Goal: Task Accomplishment & Management: Manage account settings

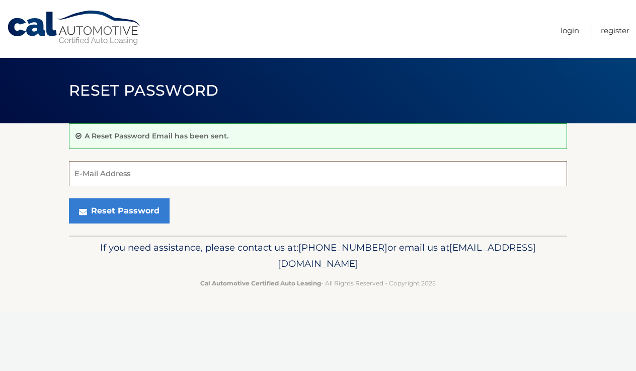
click at [125, 176] on input "E-Mail Address" at bounding box center [318, 173] width 498 height 25
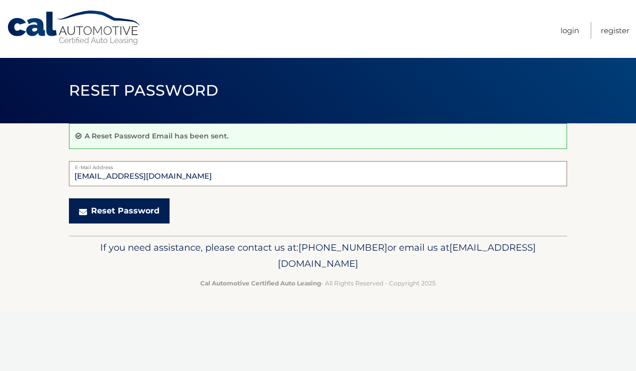
type input "signal010@msn.com"
click at [125, 212] on button "Reset Password" at bounding box center [119, 210] width 101 height 25
click at [143, 213] on button "Reset Password" at bounding box center [119, 210] width 101 height 25
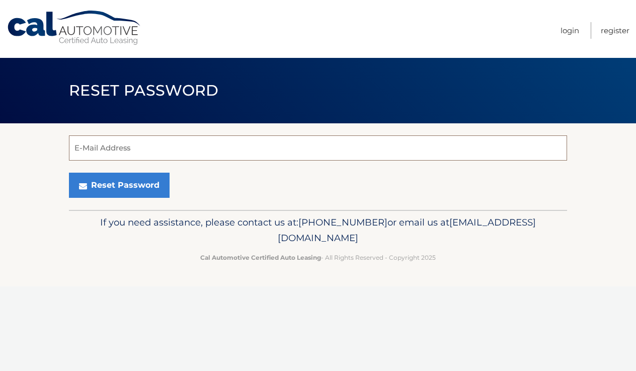
click at [133, 148] on input "E-Mail Address" at bounding box center [318, 147] width 498 height 25
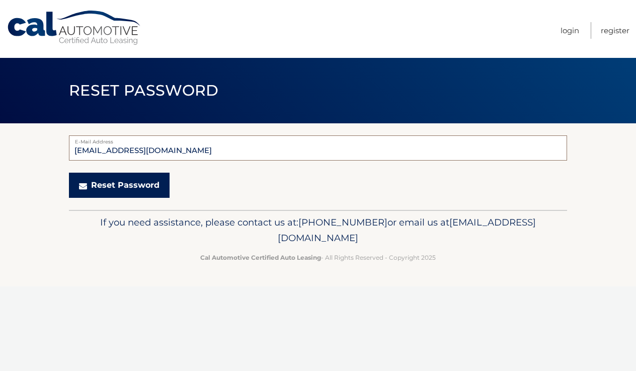
type input "[EMAIL_ADDRESS][DOMAIN_NAME]"
click at [97, 186] on button "Reset Password" at bounding box center [119, 184] width 101 height 25
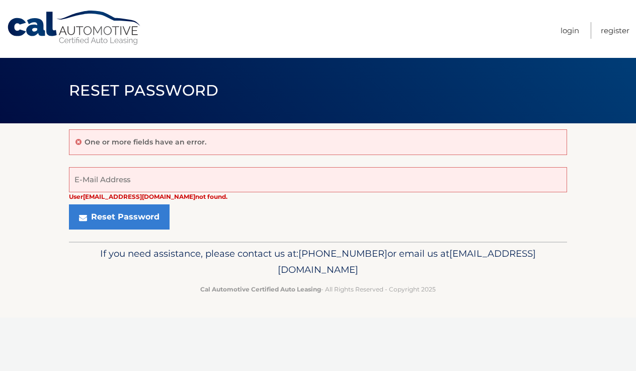
click at [115, 197] on strong "User signal0190@msn.com not found." at bounding box center [148, 197] width 158 height 8
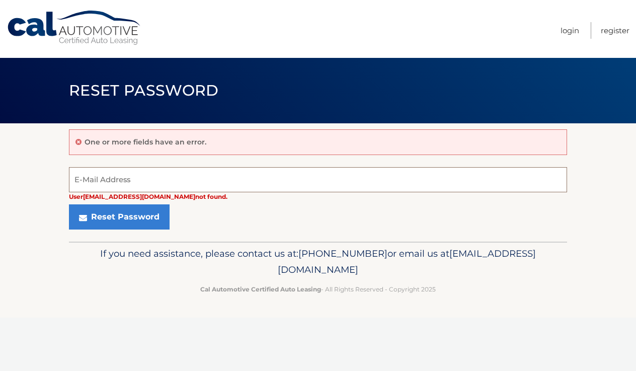
click at [104, 180] on input "E-Mail Address" at bounding box center [318, 179] width 498 height 25
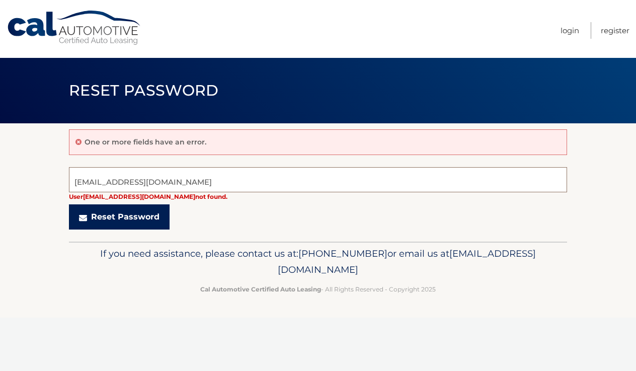
type input "signal010@msn.com"
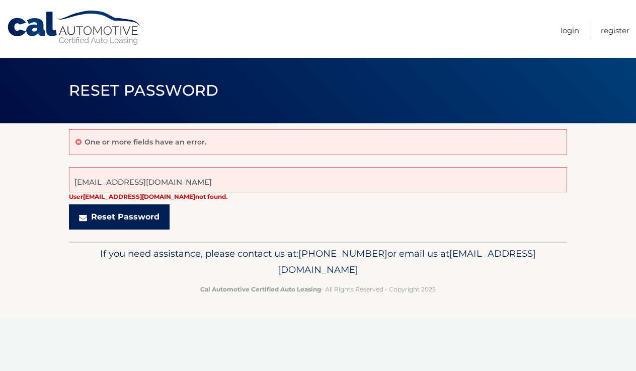
click at [108, 217] on button "Reset Password" at bounding box center [119, 216] width 101 height 25
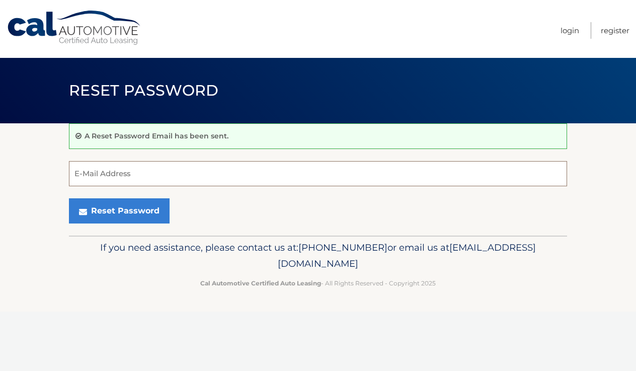
click at [111, 169] on input "E-Mail Address" at bounding box center [318, 173] width 498 height 25
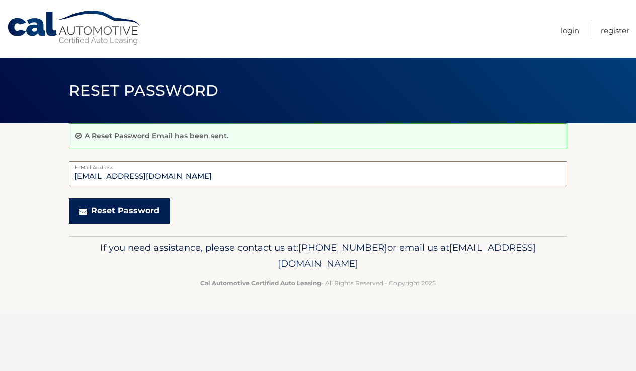
type input "[EMAIL_ADDRESS][DOMAIN_NAME]"
click at [131, 207] on button "Reset Password" at bounding box center [119, 210] width 101 height 25
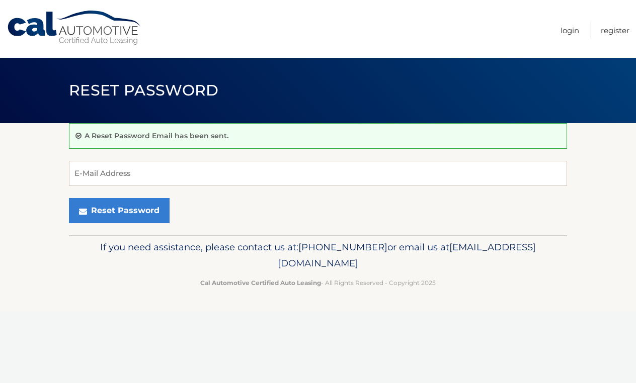
click at [87, 33] on link "Cal Automotive" at bounding box center [75, 28] width 136 height 36
